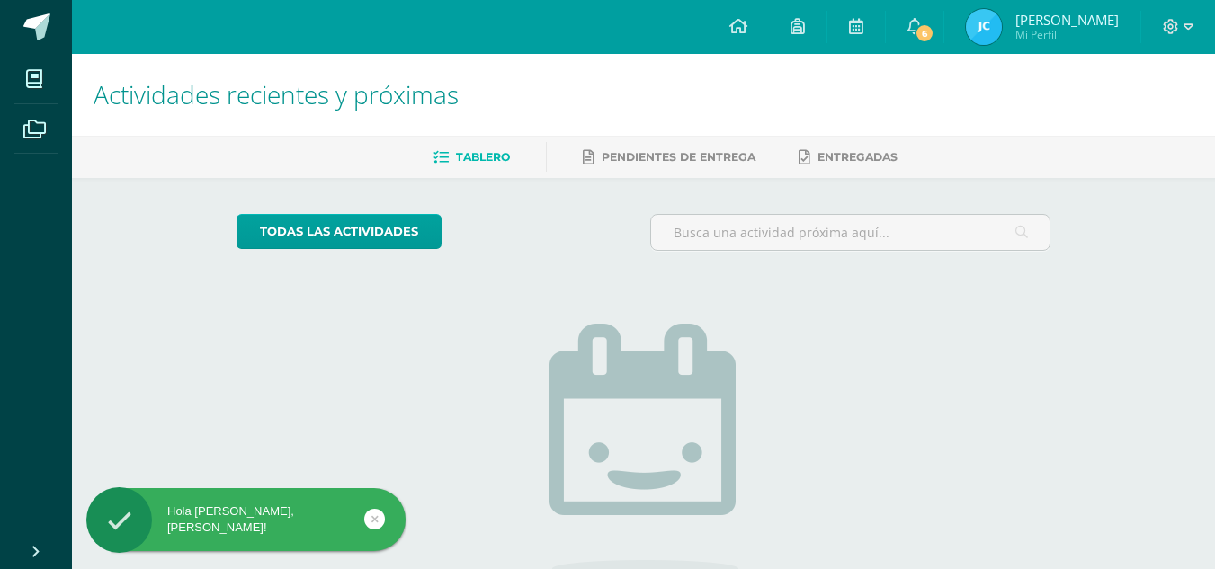
click at [1009, 41] on span "Joseline Verónica Mi Perfil" at bounding box center [1043, 27] width 160 height 36
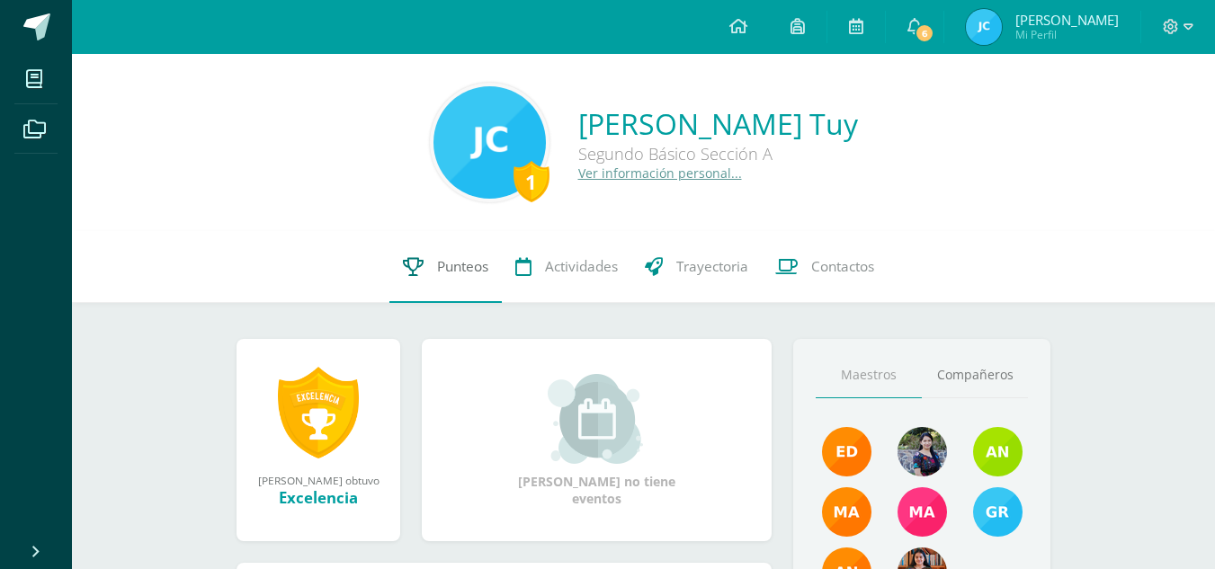
click at [396, 268] on link "Punteos" at bounding box center [446, 267] width 112 height 72
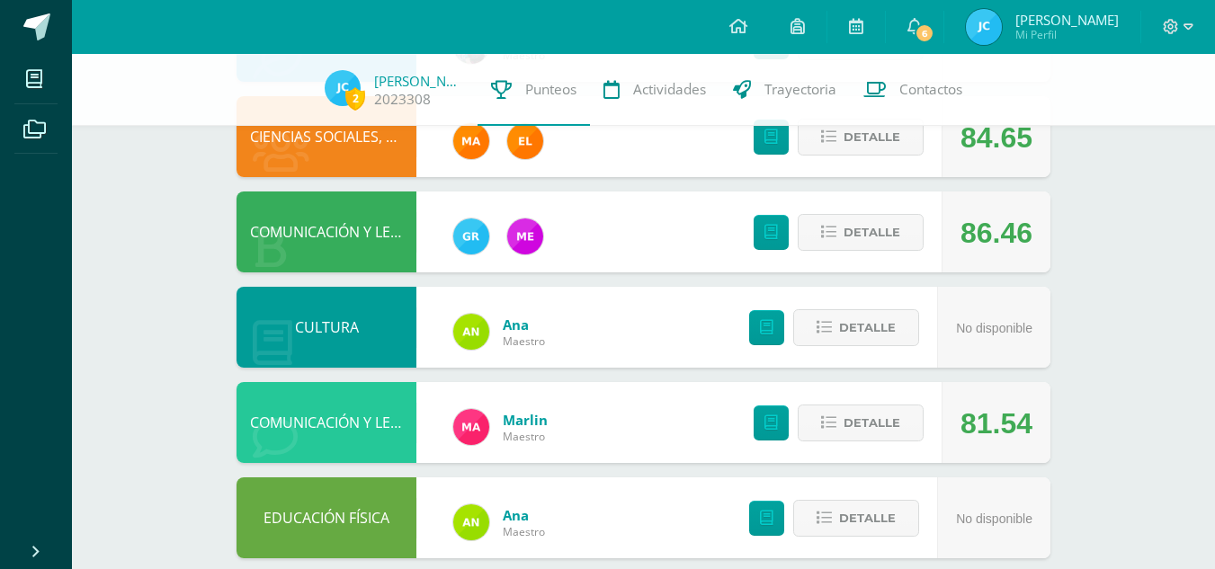
scroll to position [665, 0]
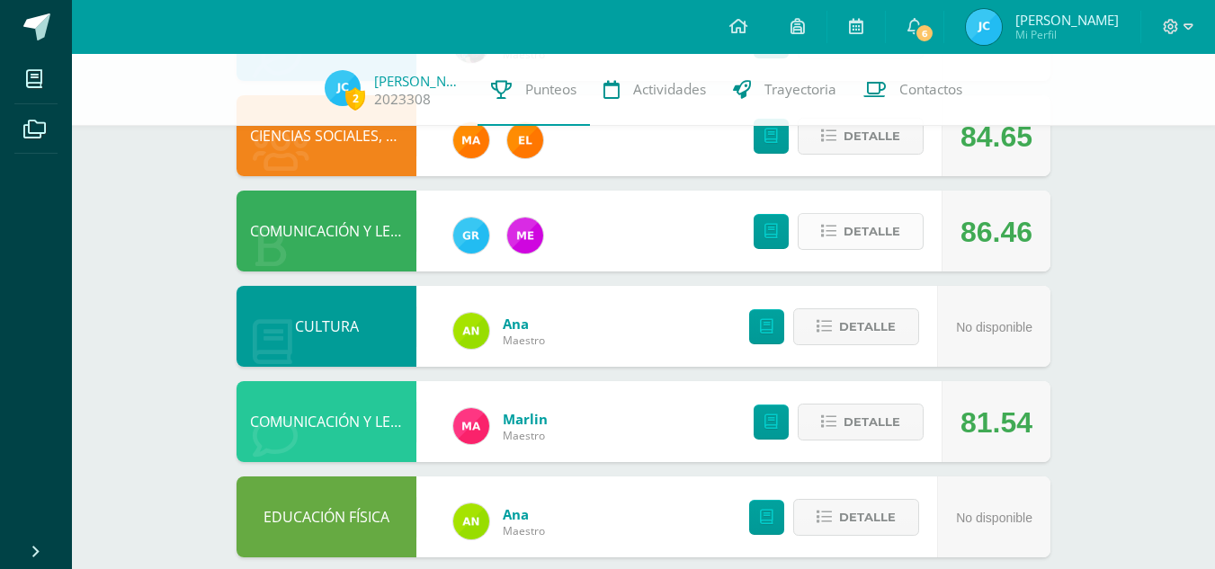
click at [896, 226] on span "Detalle" at bounding box center [872, 231] width 57 height 33
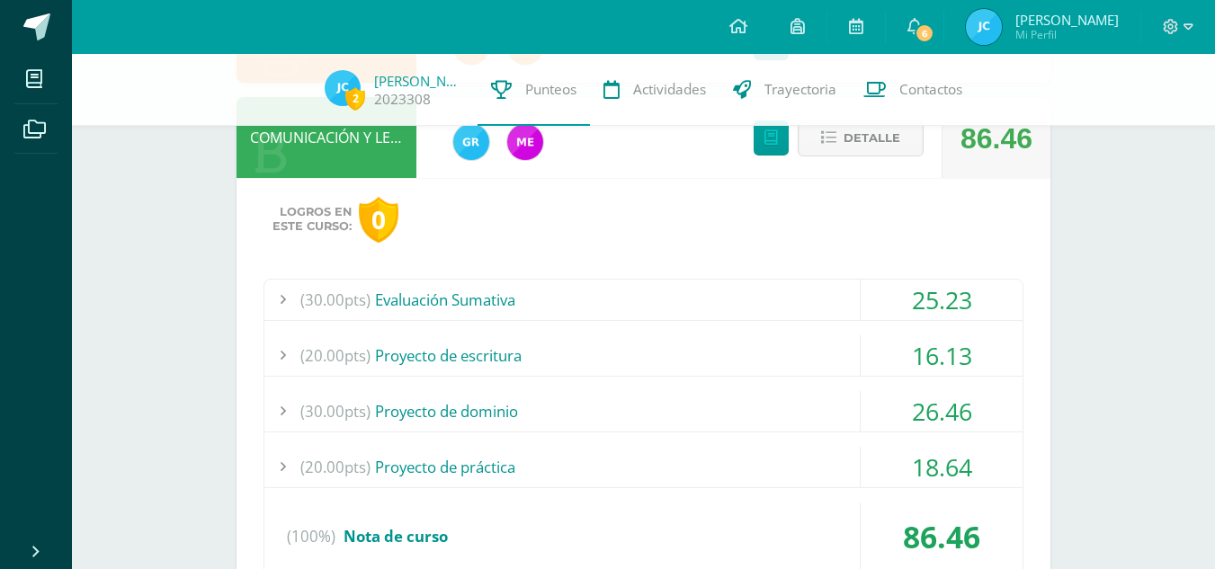
scroll to position [676, 0]
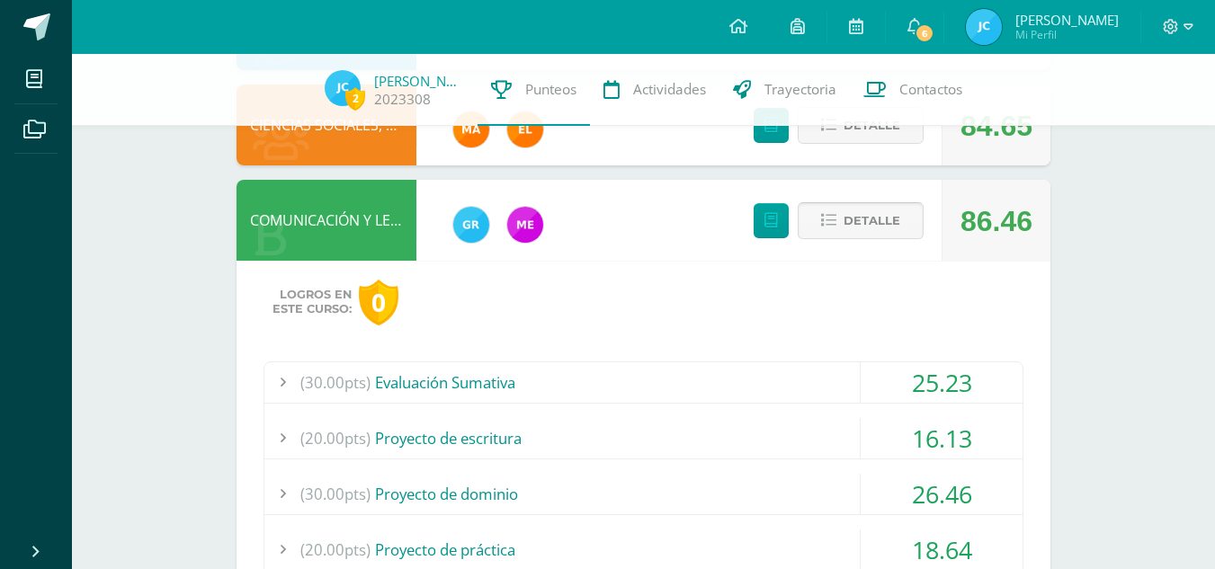
click at [829, 229] on icon at bounding box center [828, 220] width 15 height 15
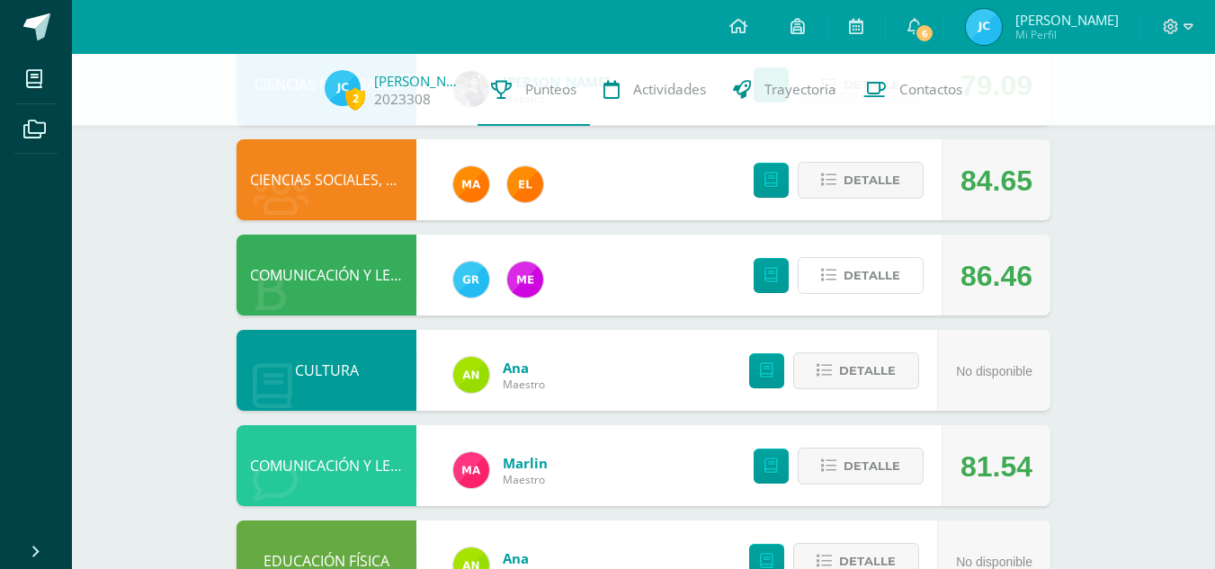
scroll to position [620, 0]
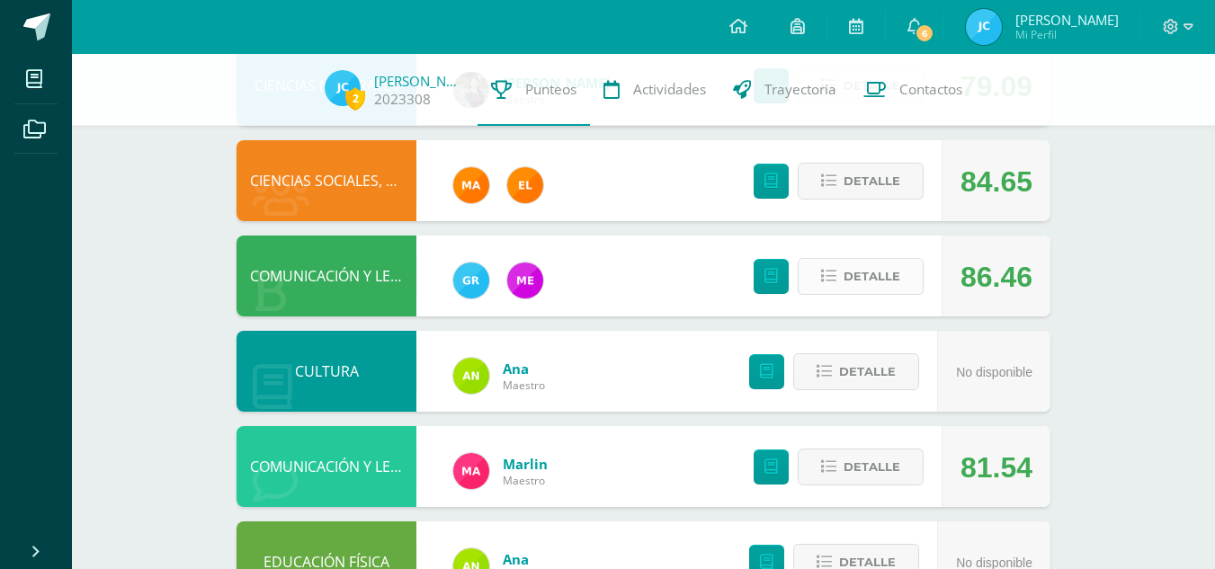
click at [863, 278] on span "Detalle" at bounding box center [872, 276] width 57 height 33
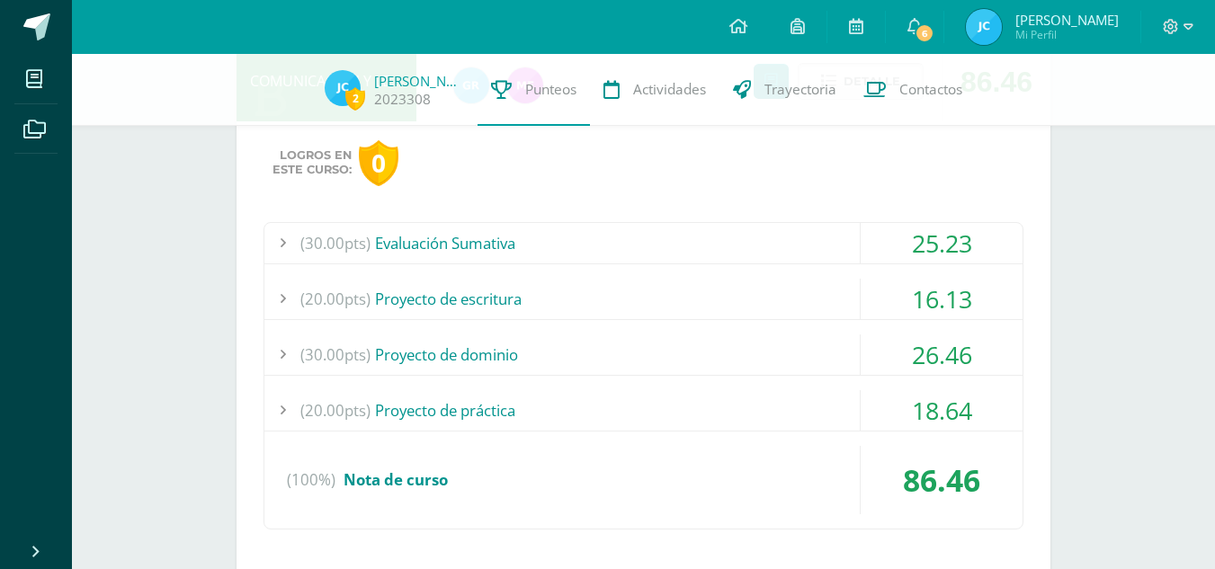
scroll to position [816, 0]
click at [551, 345] on div "(30.00pts) Proyecto de dominio" at bounding box center [643, 354] width 758 height 40
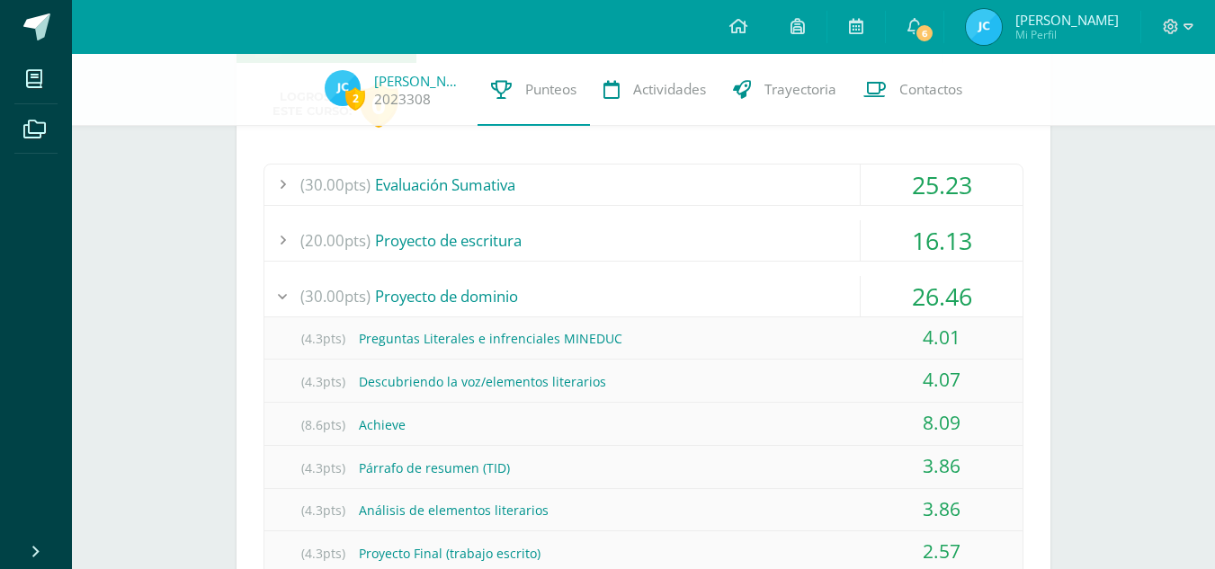
scroll to position [875, 0]
click at [707, 291] on div "(30.00pts) Proyecto de dominio" at bounding box center [643, 294] width 758 height 40
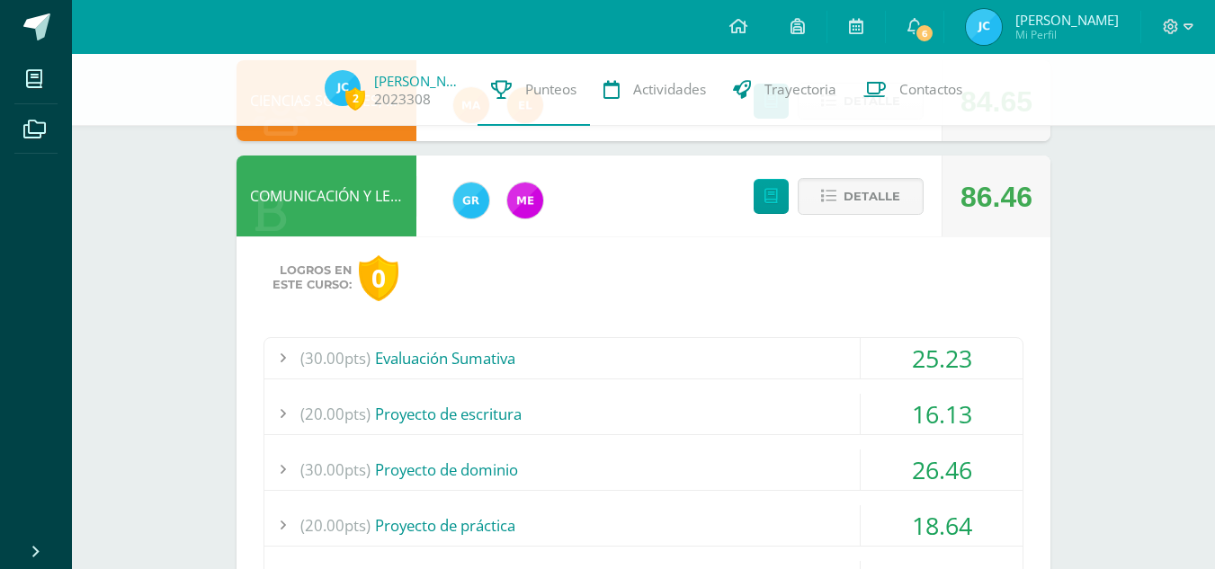
scroll to position [699, 0]
click at [868, 204] on span "Detalle" at bounding box center [872, 197] width 57 height 33
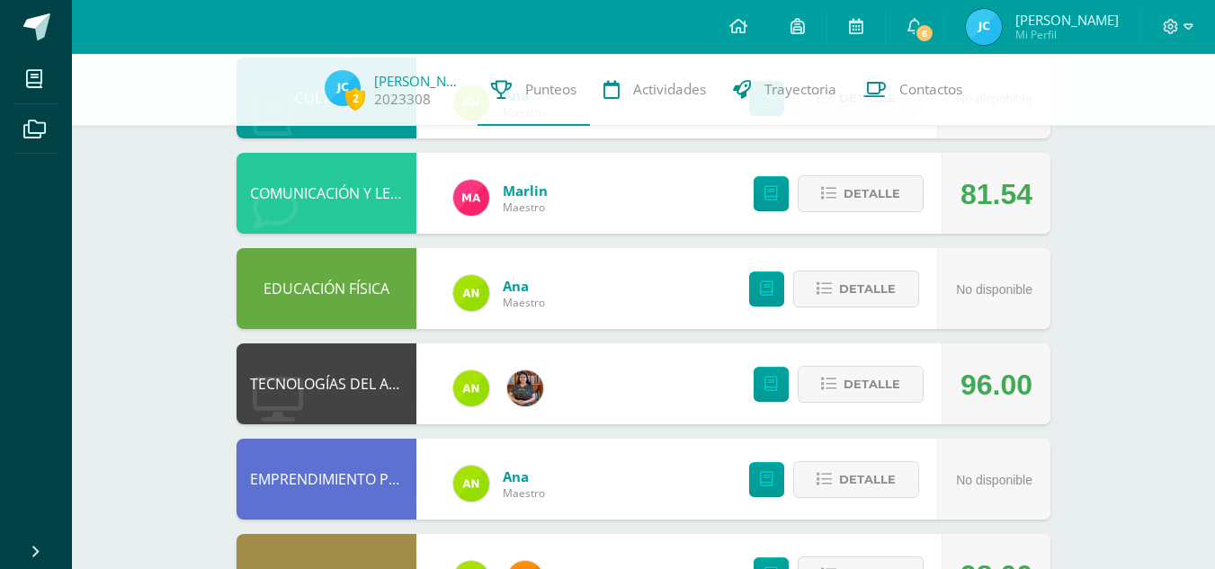
scroll to position [892, 0]
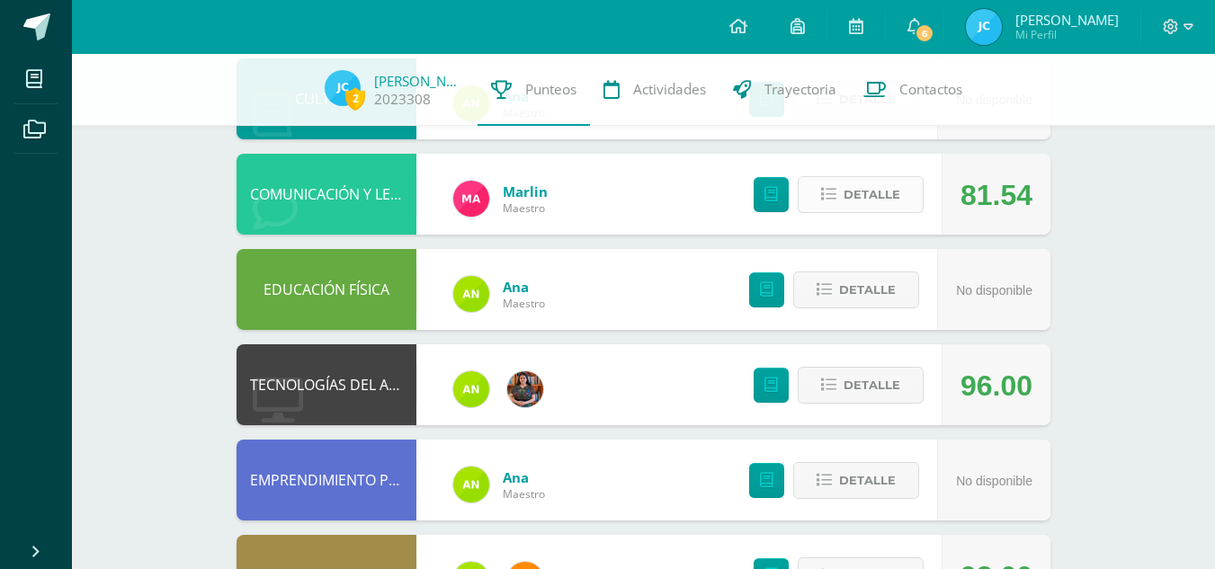
click at [855, 200] on span "Detalle" at bounding box center [872, 194] width 57 height 33
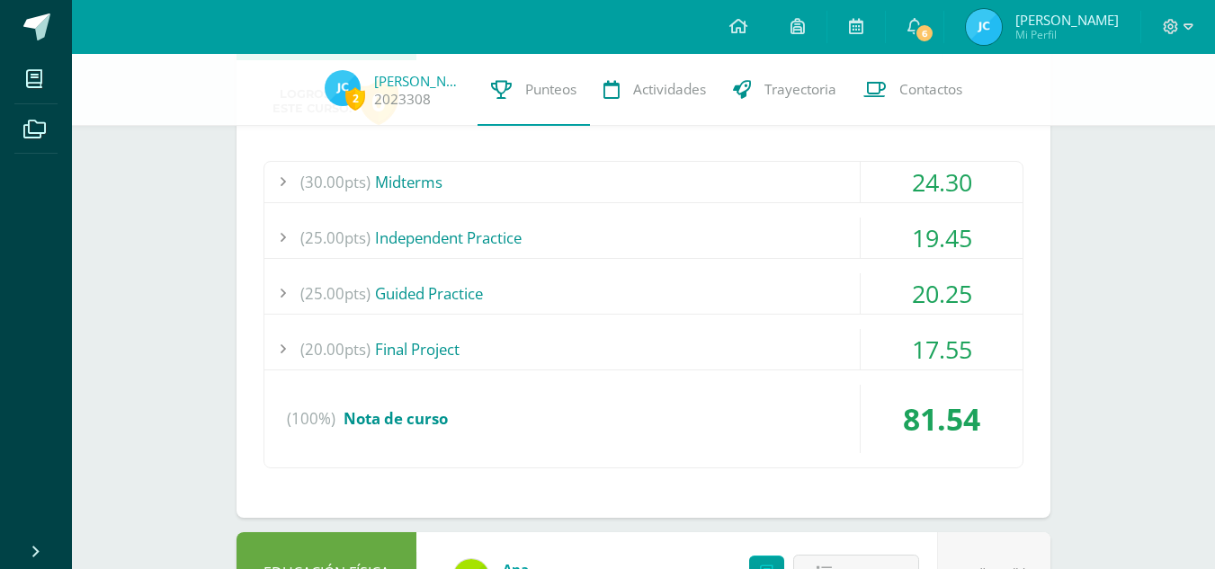
scroll to position [1068, 0]
click at [811, 188] on div "(30.00pts) Midterms" at bounding box center [643, 181] width 758 height 40
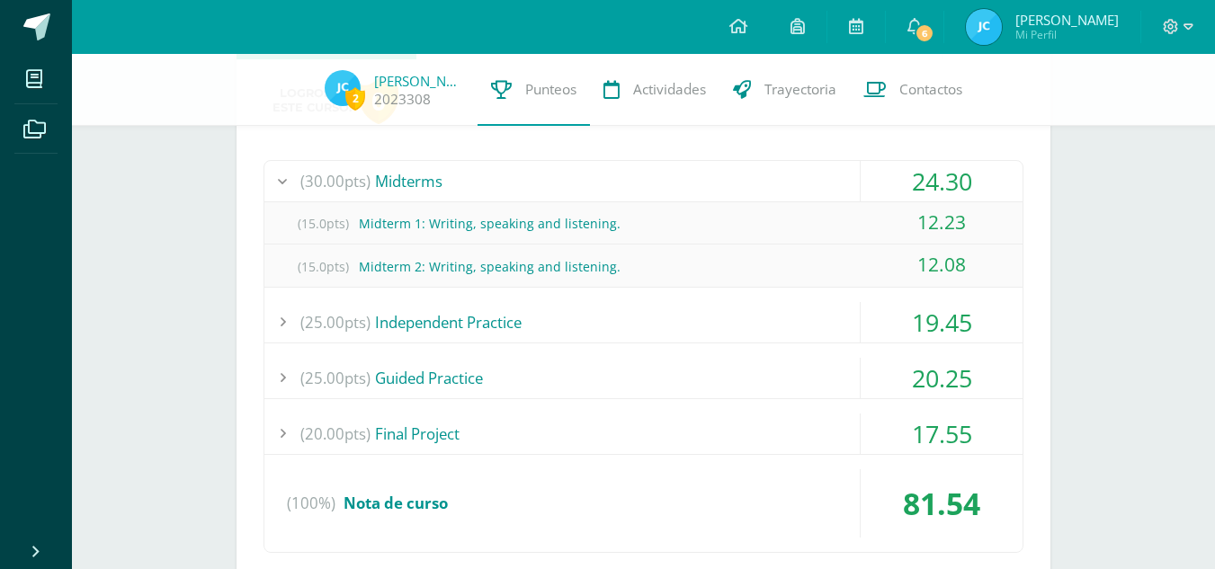
click at [811, 188] on div "(30.00pts) Midterms" at bounding box center [643, 181] width 758 height 40
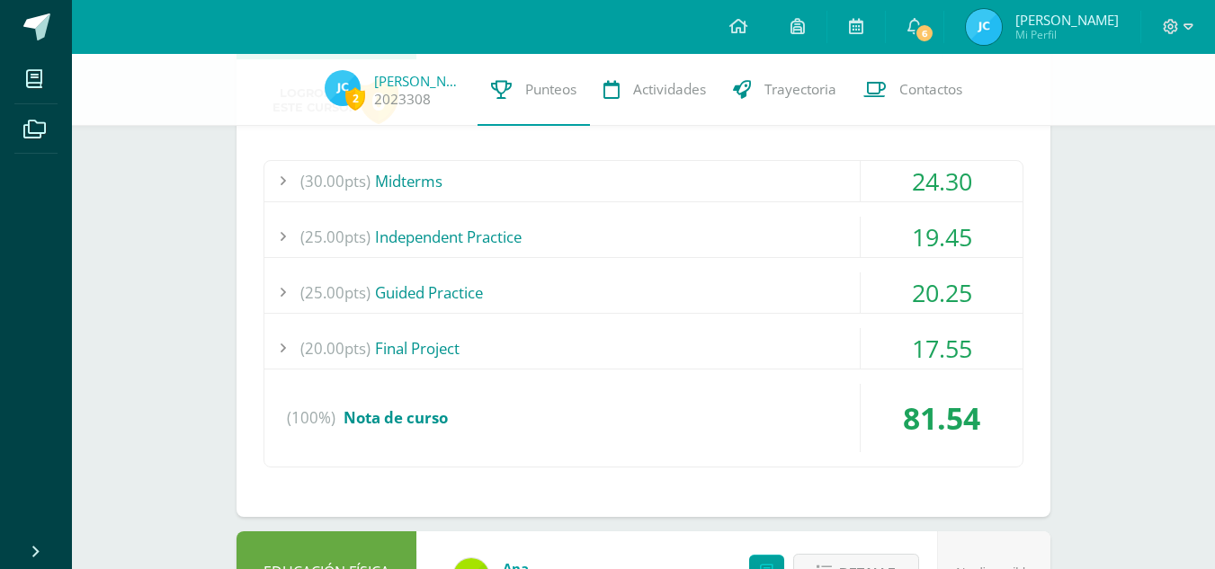
click at [804, 232] on div "(25.00pts) Independent Practice" at bounding box center [643, 237] width 758 height 40
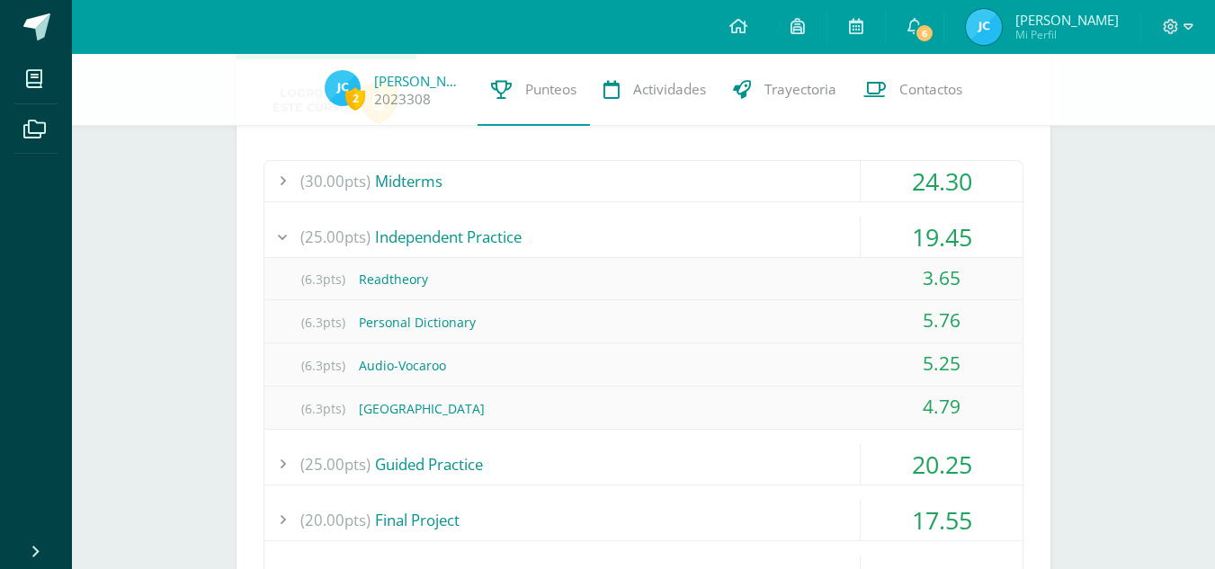
click at [804, 232] on div "(25.00pts) Independent Practice" at bounding box center [643, 237] width 758 height 40
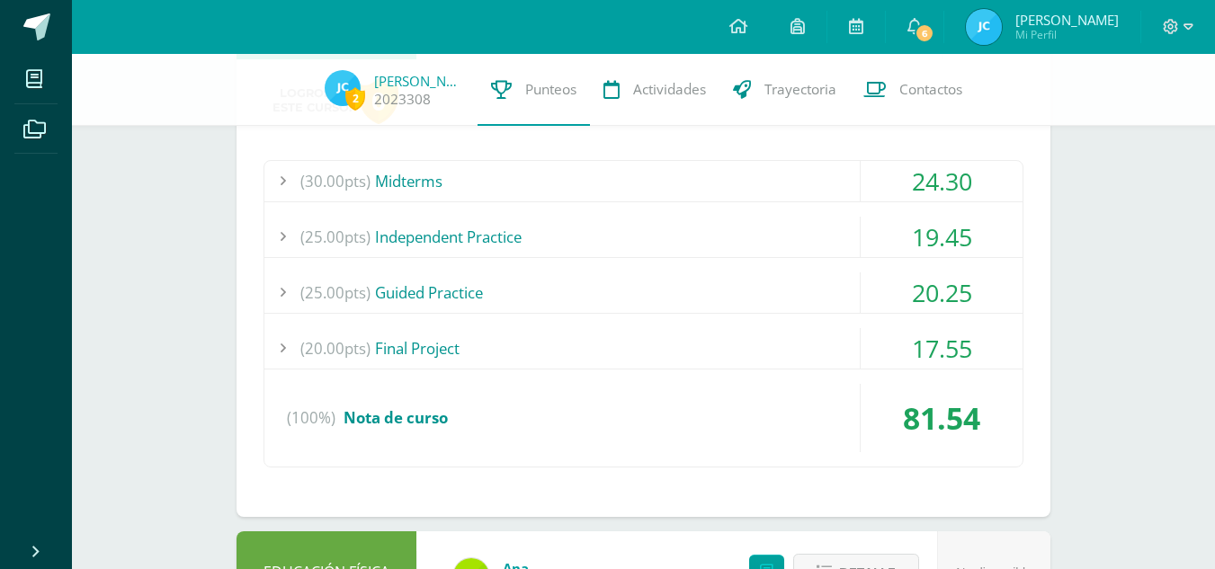
click at [802, 330] on div "(20.00pts) Final Project" at bounding box center [643, 348] width 758 height 40
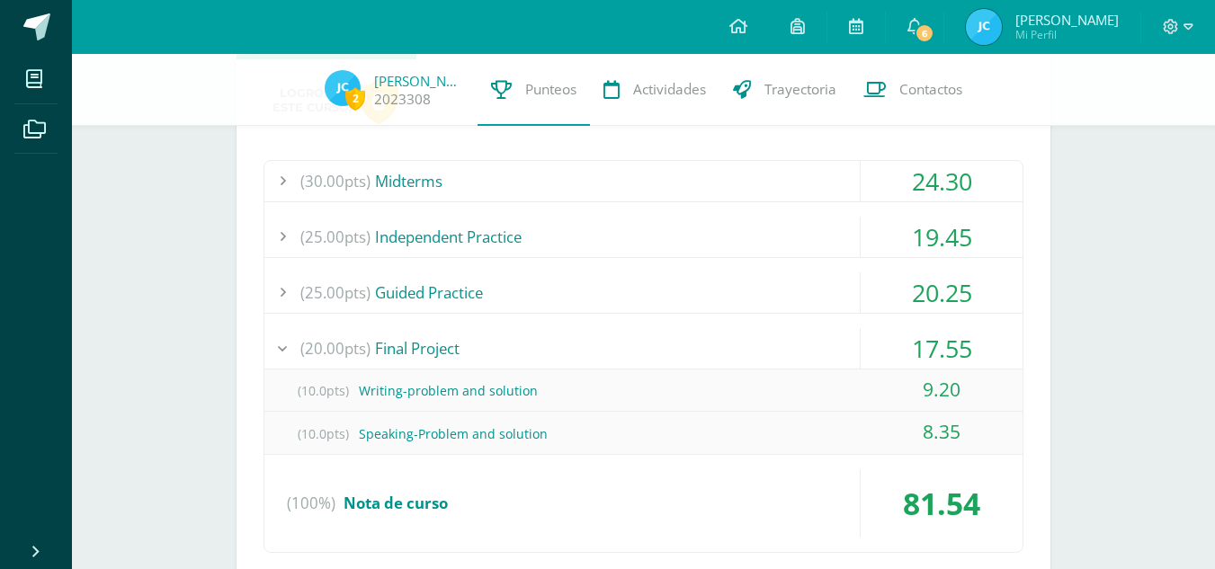
click at [802, 330] on div "(20.00pts) Final Project" at bounding box center [643, 348] width 758 height 40
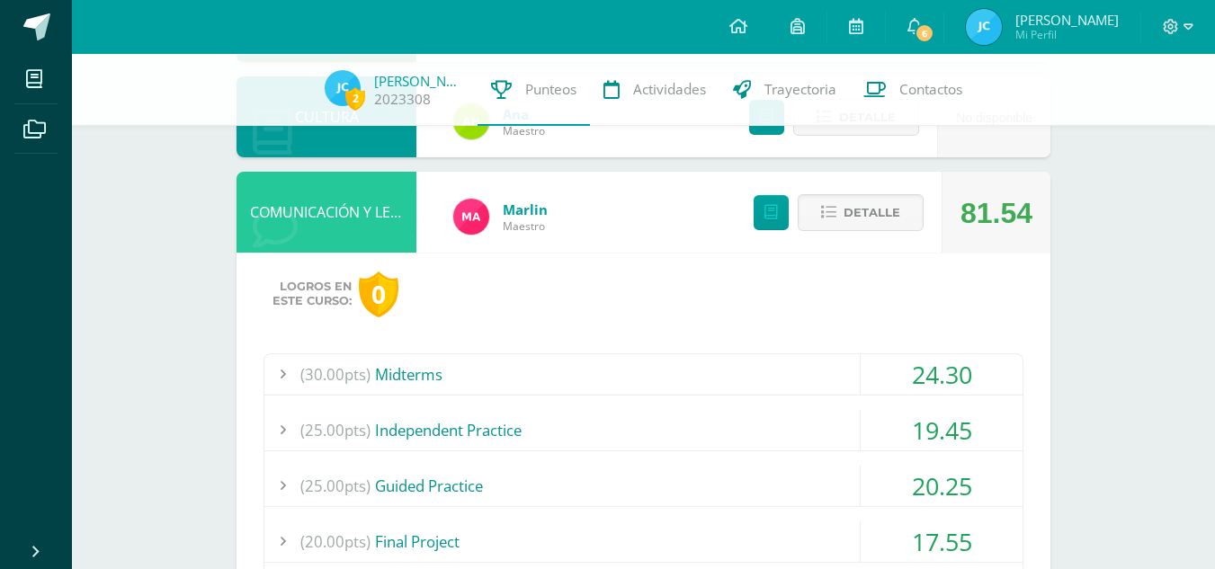
scroll to position [874, 0]
click at [829, 217] on icon at bounding box center [828, 213] width 15 height 15
